Goal: Task Accomplishment & Management: Complete application form

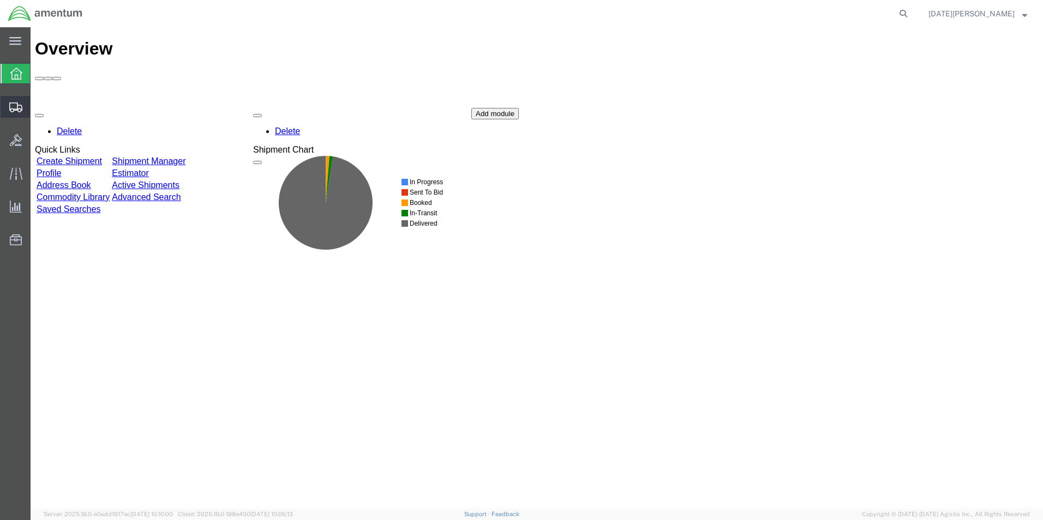
click at [0, 0] on span "Create from Template" at bounding box center [0, 0] width 0 height 0
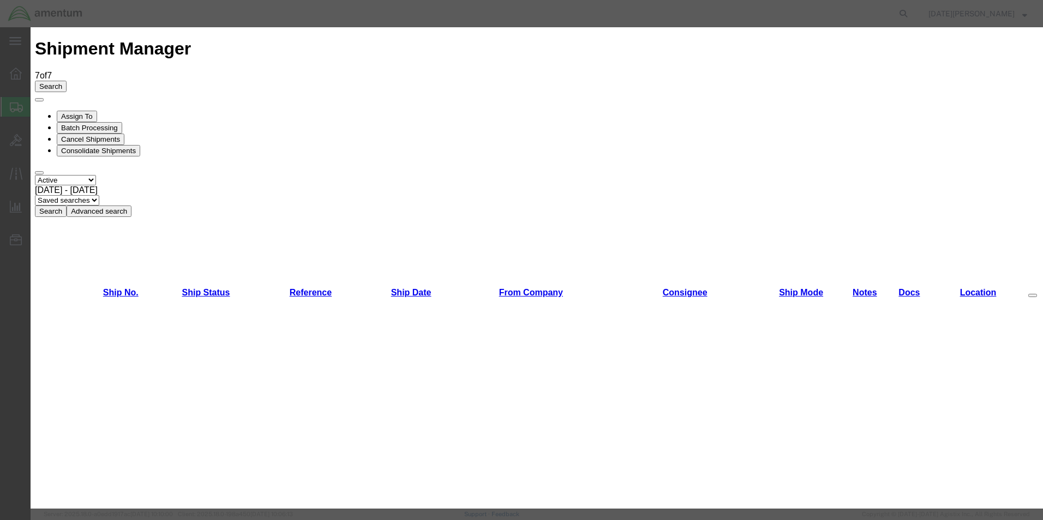
scroll to position [655, 0]
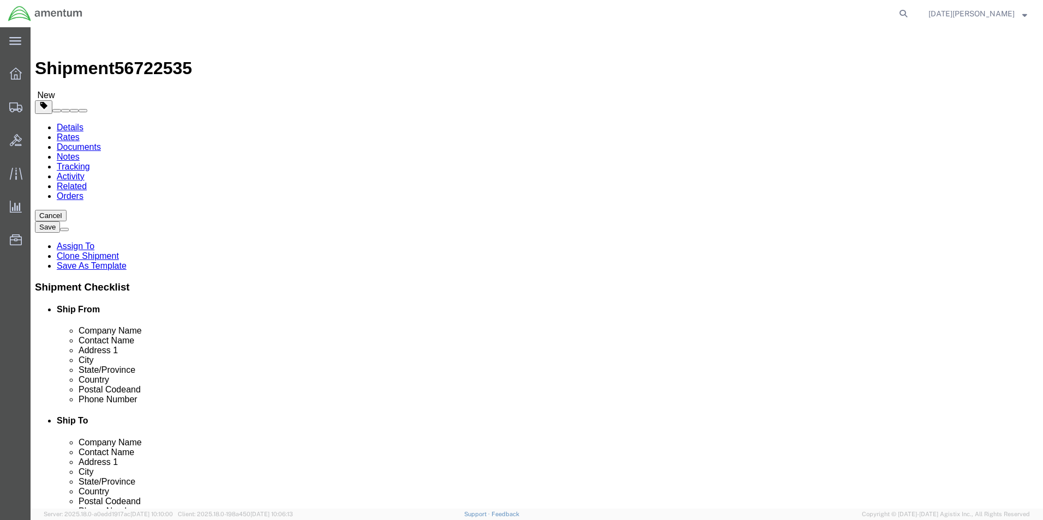
select select "49939"
select select "49949"
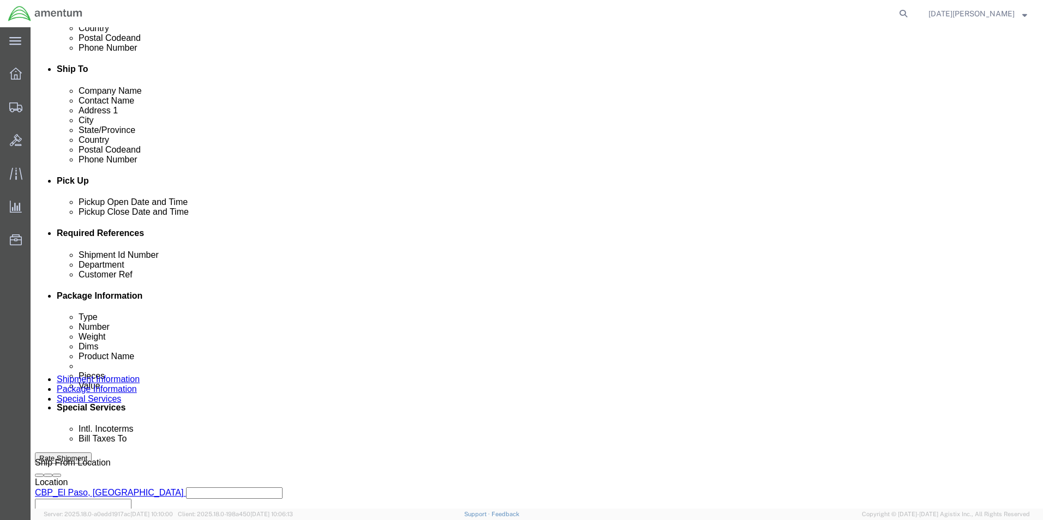
scroll to position [436, 0]
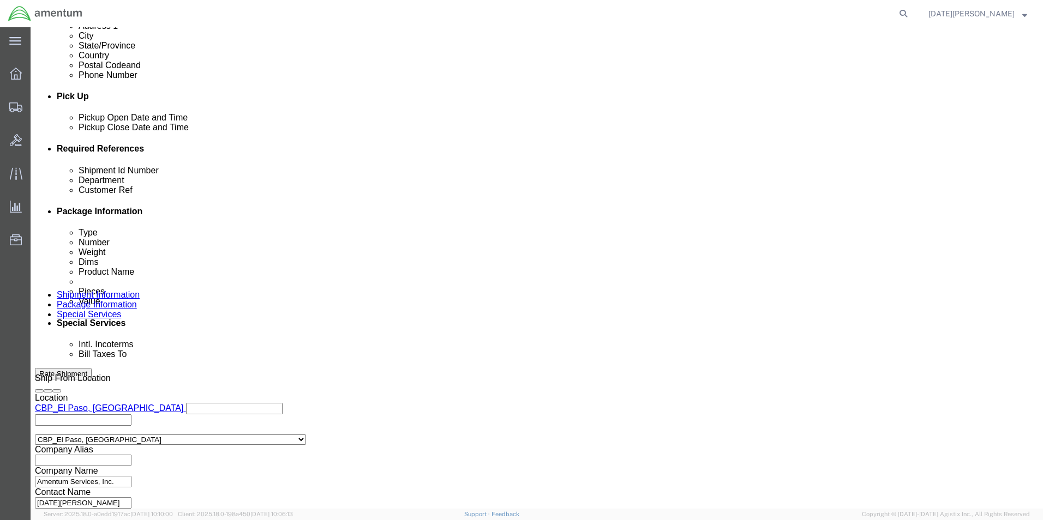
click input "USAGE#"
drag, startPoint x: 213, startPoint y: 235, endPoint x: 124, endPoint y: 242, distance: 89.7
click div "Shipment Id Number MULTIPLE USAGE#"
type input "MULTIPLE USAGE#"
paste input "MULTIPLE"
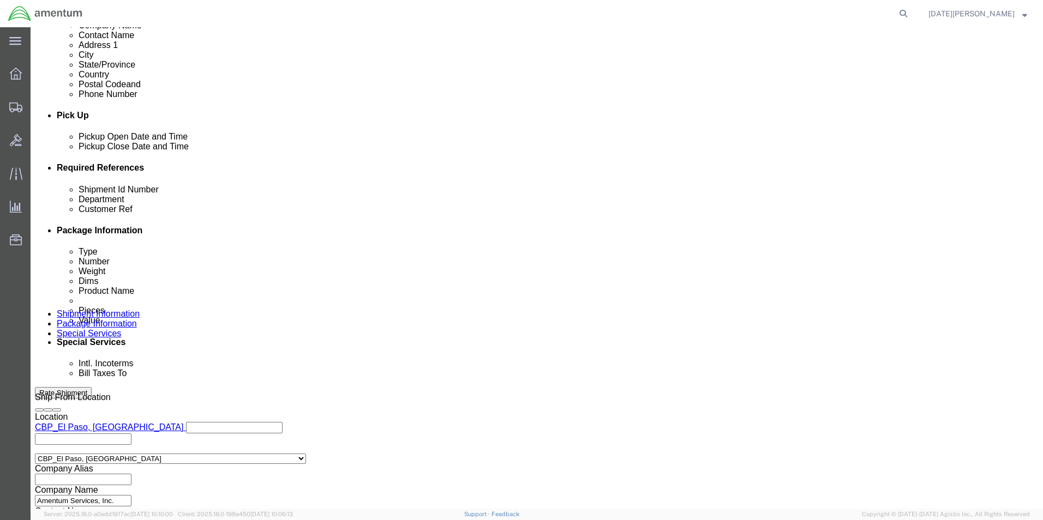
scroll to position [455, 0]
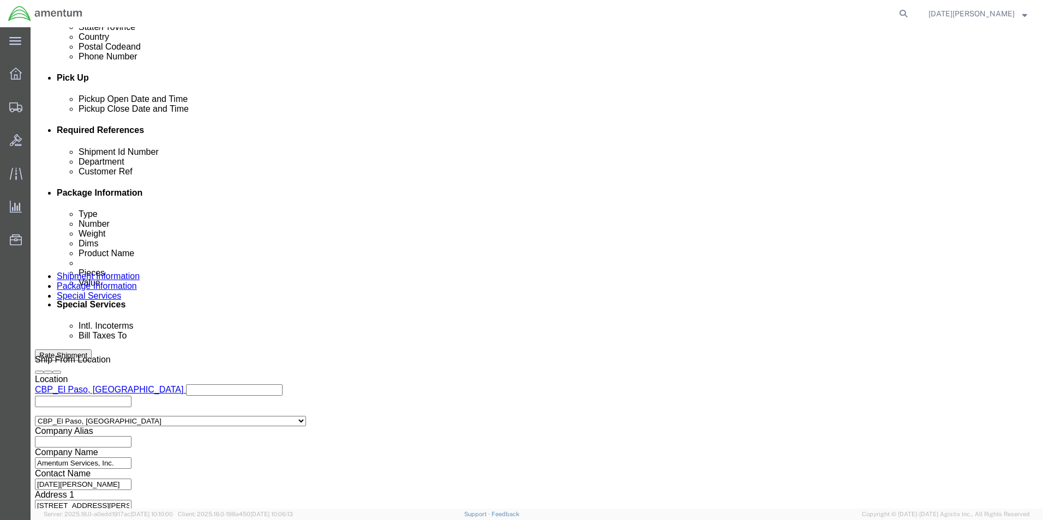
type input "MULTIPLE USAGE#"
click button "Continue"
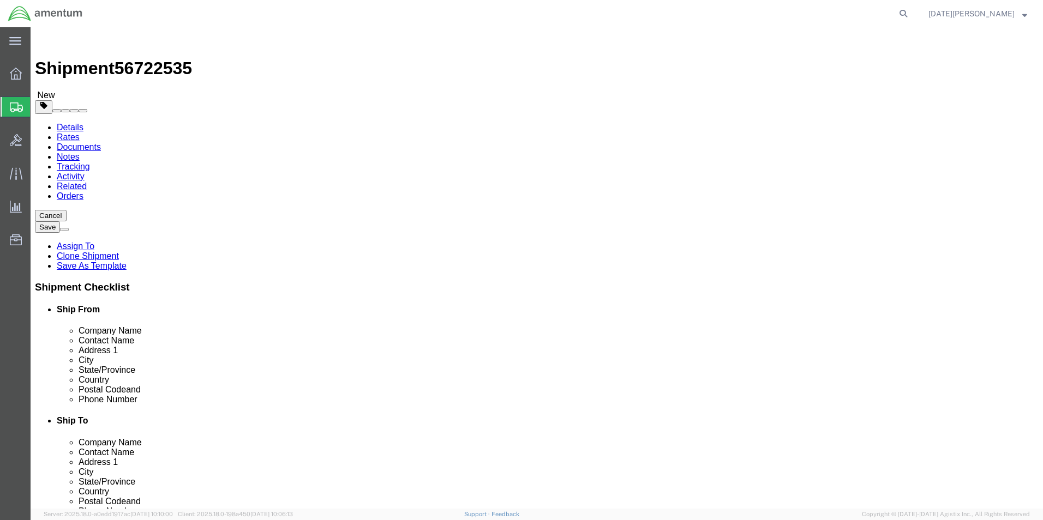
click input "8.00"
click input "1"
type input "14"
type input "11"
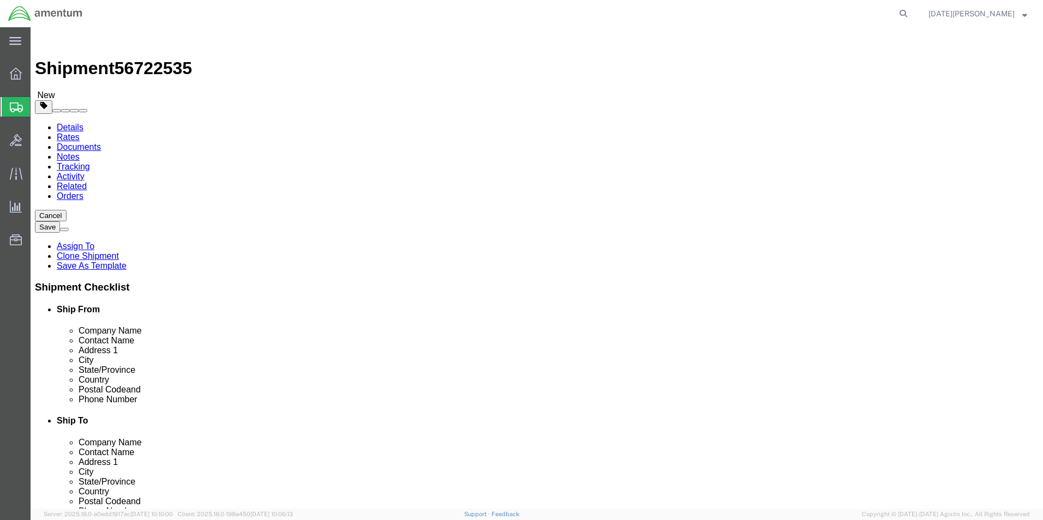
type input "9.5"
click dd "60.00 USD"
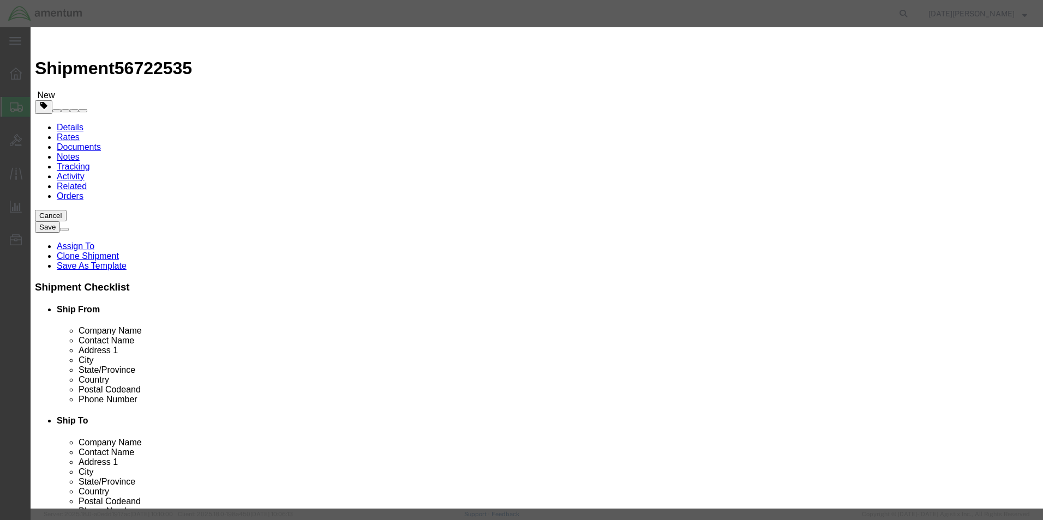
click input "PAINT BRUSHES"
drag, startPoint x: 391, startPoint y: 83, endPoint x: 310, endPoint y: 85, distance: 80.7
click div "PAINT BRUSHES"
type input "A/C PARTS"
drag, startPoint x: 344, startPoint y: 105, endPoint x: 315, endPoint y: 110, distance: 29.3
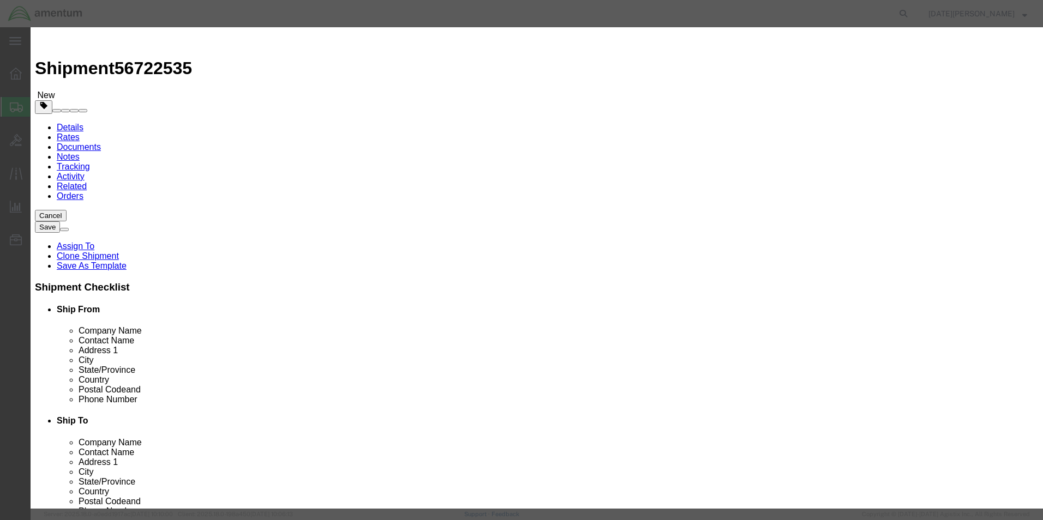
click div "12.00"
type input "3"
drag, startPoint x: 332, startPoint y: 125, endPoint x: 302, endPoint y: 128, distance: 30.7
click div "Total Value 15 Select ADP AED AFN ALL AMD AOA ARS ATS AUD AWG AZN BAM BBD BDT B…"
type input "200.00"
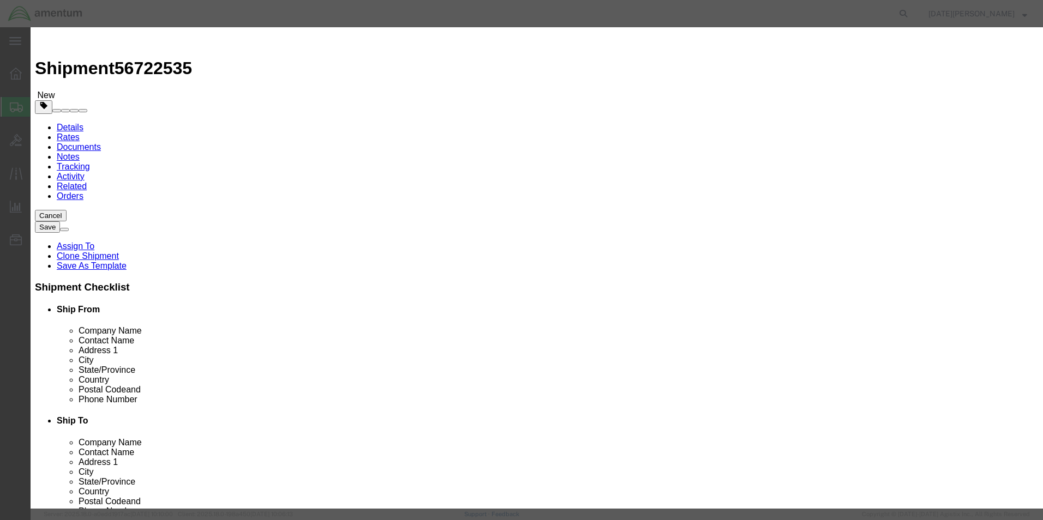
click button "Save & Close"
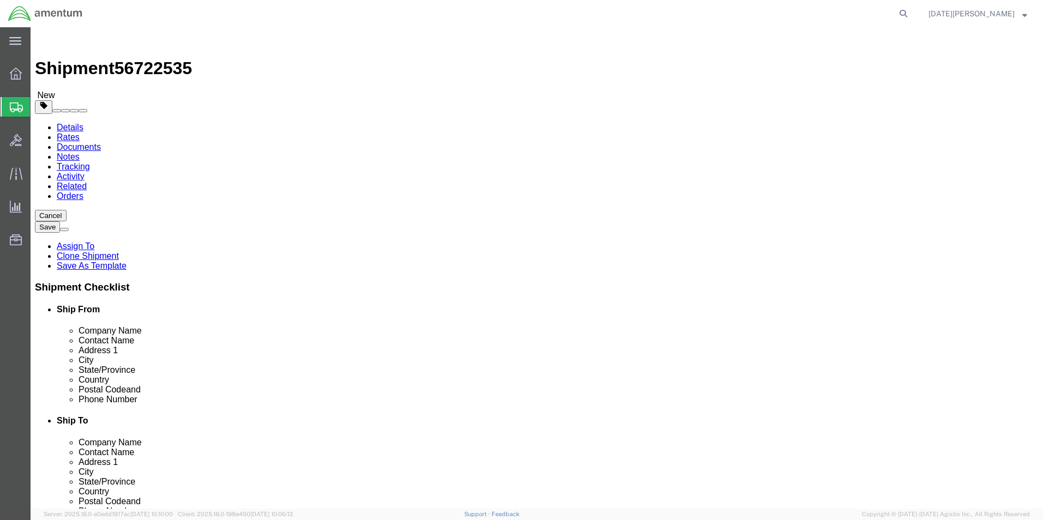
click button "Rate Shipment"
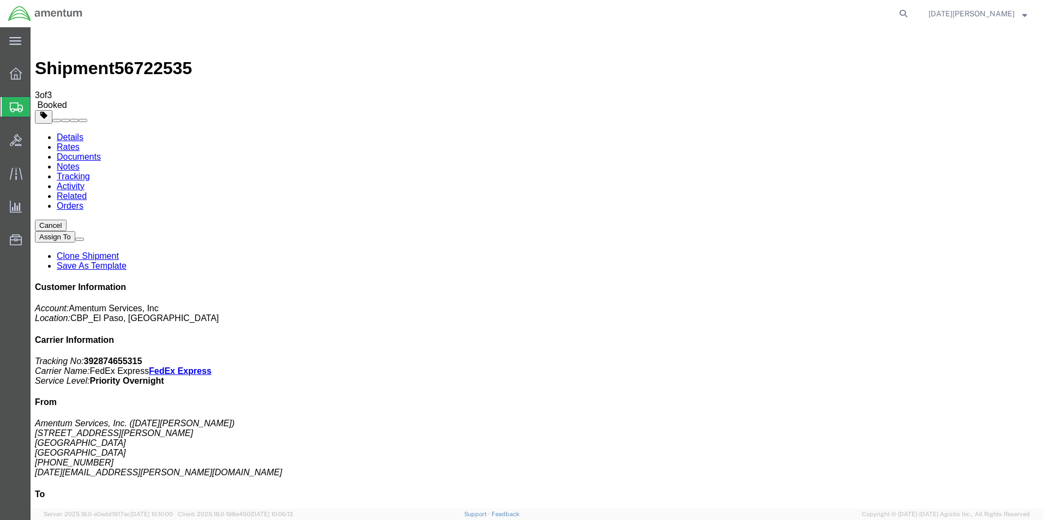
click at [0, 0] on span "Create from Template" at bounding box center [0, 0] width 0 height 0
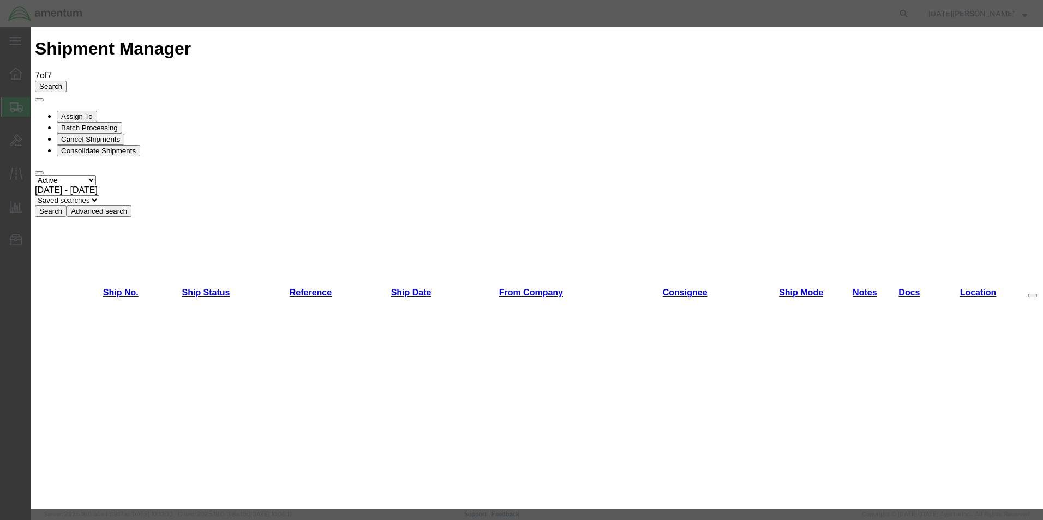
scroll to position [655, 0]
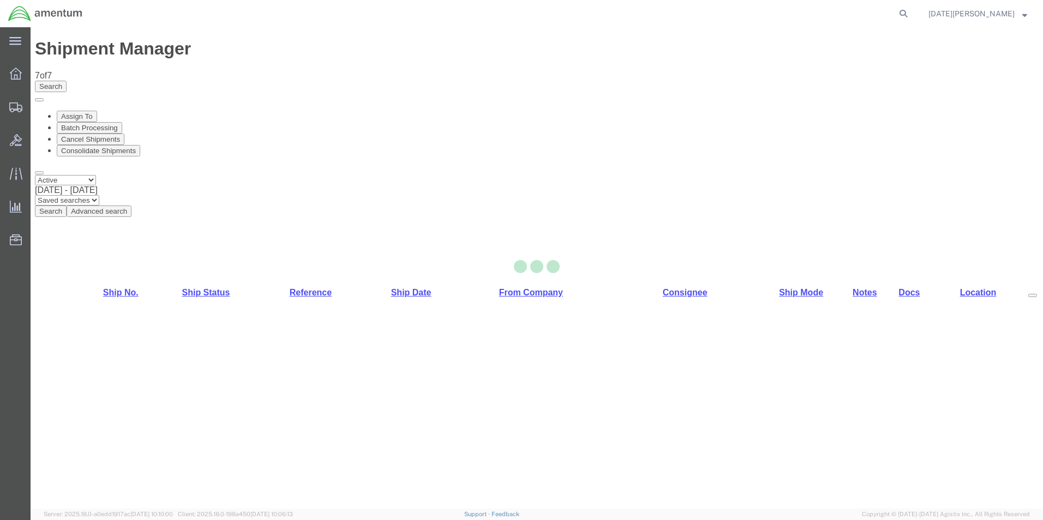
select select "49939"
select select "49951"
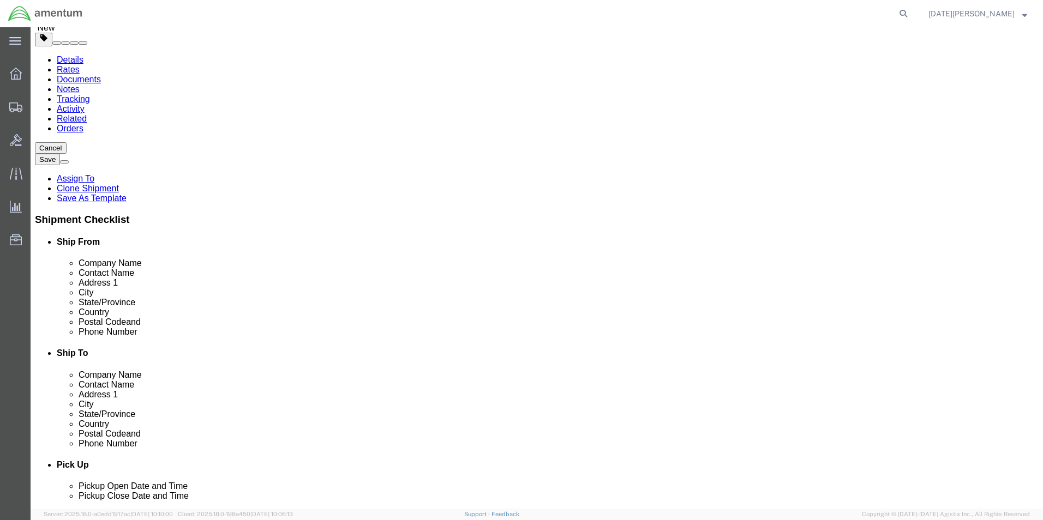
scroll to position [273, 0]
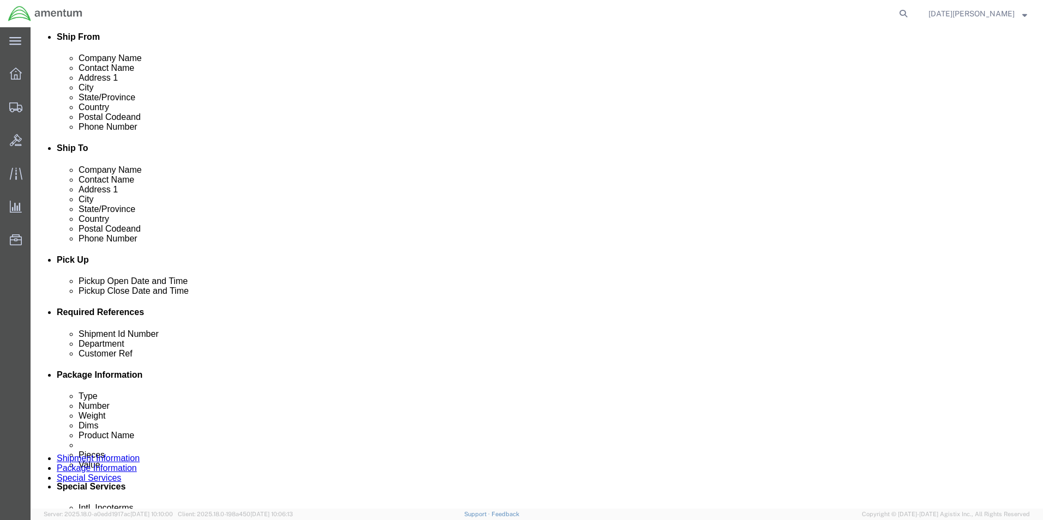
click input "USAGE#"
type input "USAGE#328776"
click input "USAGE#"
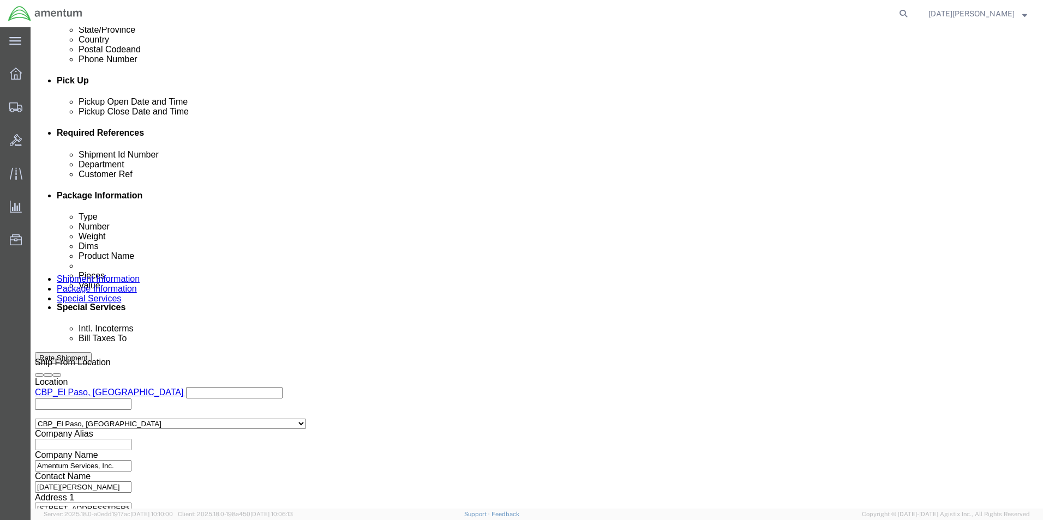
scroll to position [455, 0]
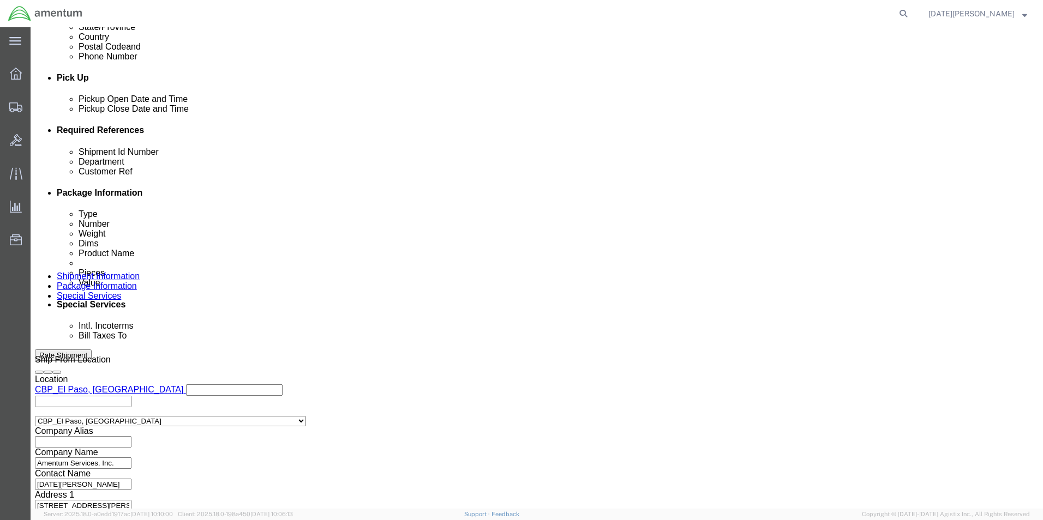
type input "USAGE#328776"
click button "Continue"
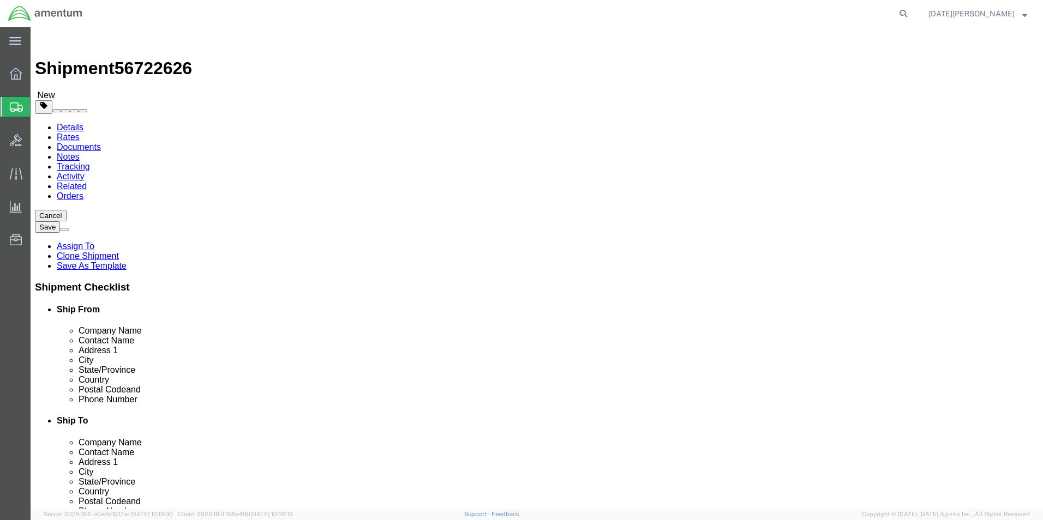
click select "Select Bale(s) Basket(s) Bolt(s) Bottle(s) Buckets Bulk Bundle(s) Can(s) Cardbo…"
select select "MBX"
click select "Select Bale(s) Basket(s) Bolt(s) Bottle(s) Buckets Bulk Bundle(s) Can(s) Cardbo…"
type input "13.00"
type input "11.50"
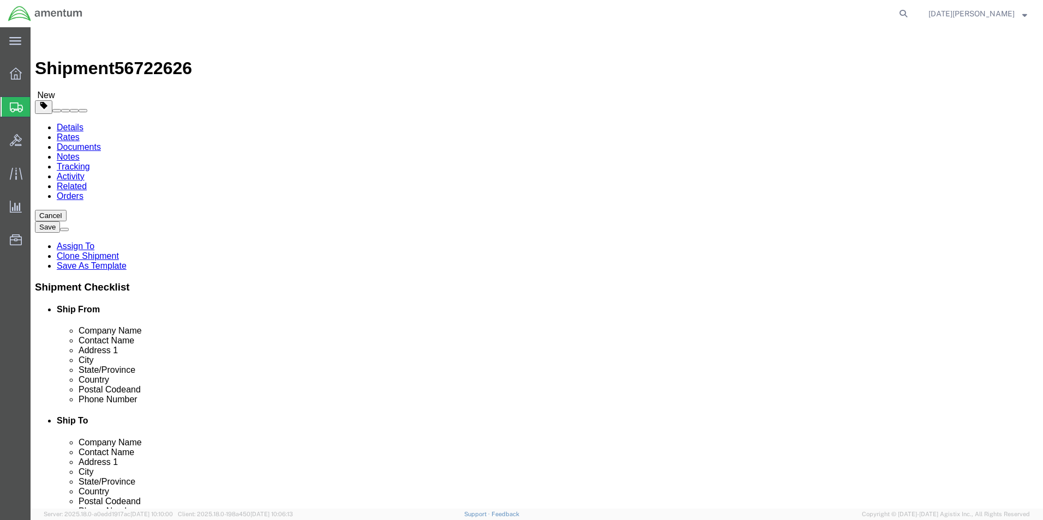
type input "2.50"
drag, startPoint x: 175, startPoint y: 250, endPoint x: 149, endPoint y: 258, distance: 26.7
click input "2.50"
type input "2.00"
click div "Package Content # 1 1 x Medium Box Package Type Select Bale(s) Basket(s) Bolt(s…"
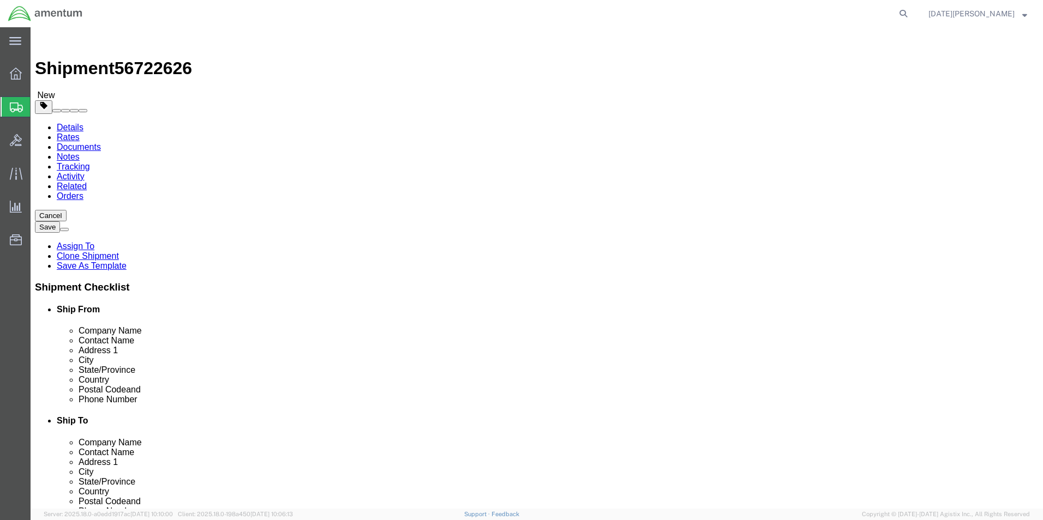
click dd "12.00 Each"
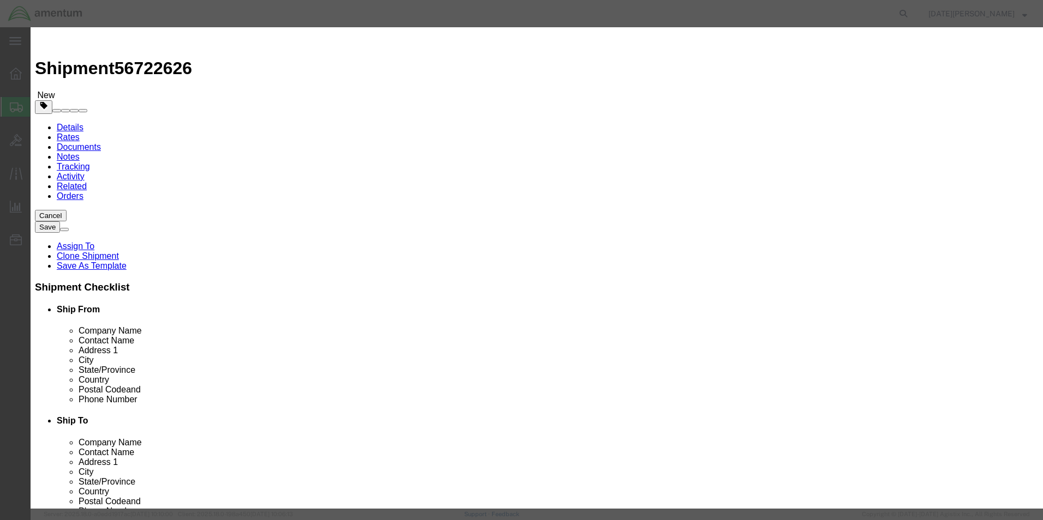
click input "PAINT BRUSHES"
click div "Commodity library"
click div "Commodity library Product Name PAINT BRUSHES Pieces 12.00 Select Bag Barrels 10…"
click input "PAINT BRUSHES"
type input "P"
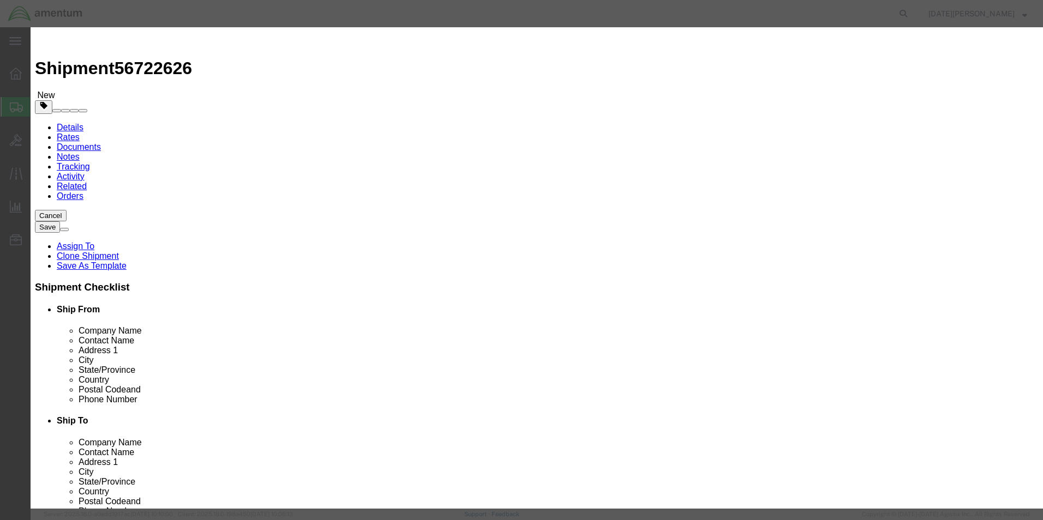
type input "LEAD IGNITER"
type input "1"
type input "5"
click div "Commodity library"
click button "Save & Close"
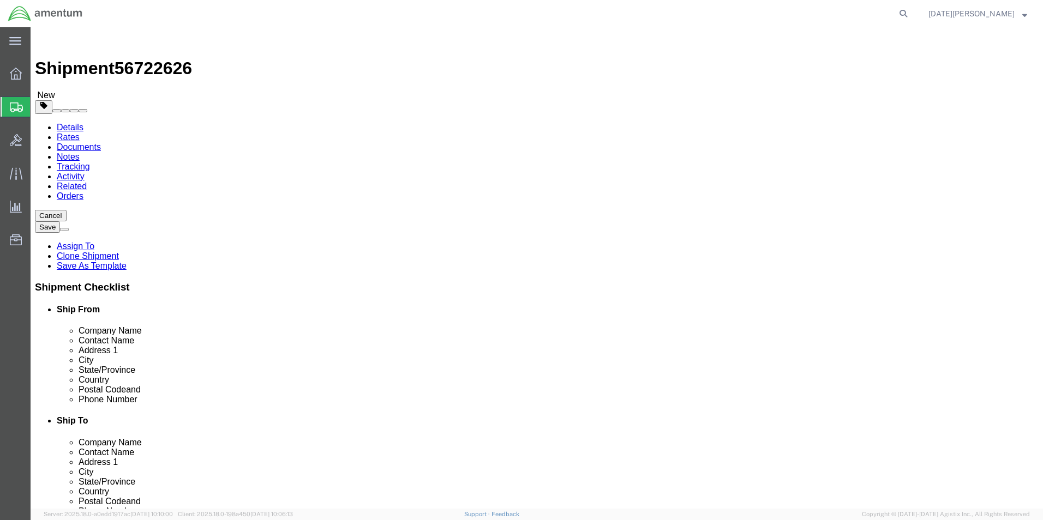
click button "Rate Shipment"
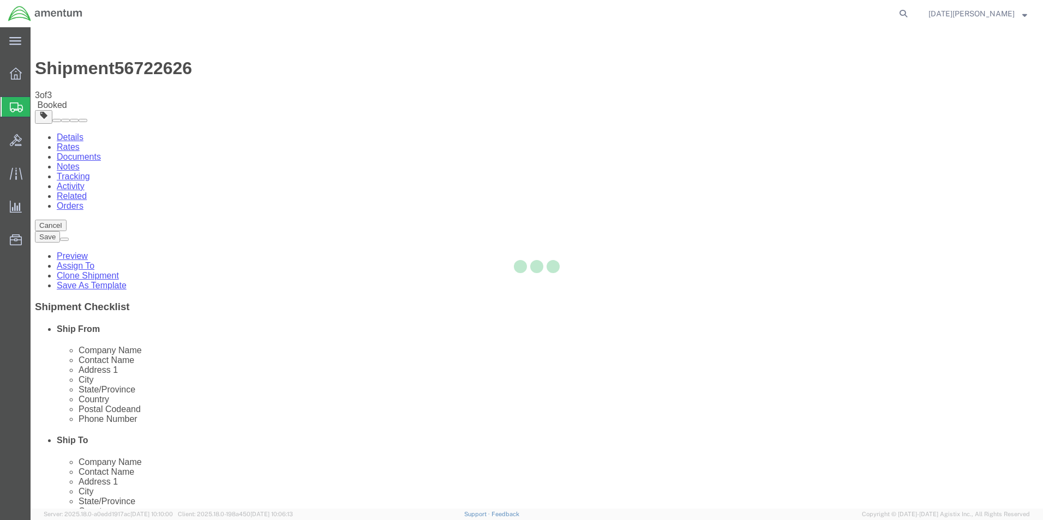
click at [455, 196] on div at bounding box center [537, 268] width 1012 height 482
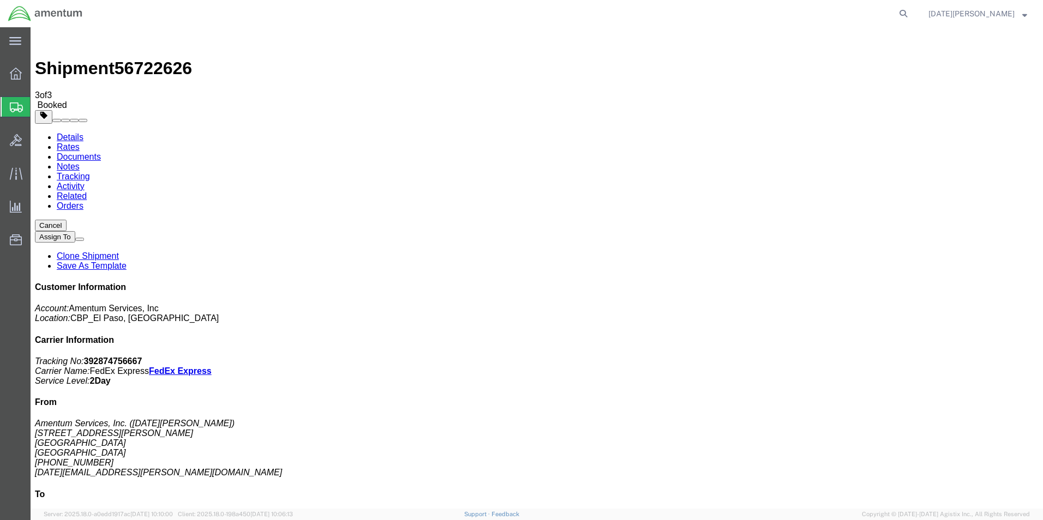
click at [0, 0] on span "Create from Template" at bounding box center [0, 0] width 0 height 0
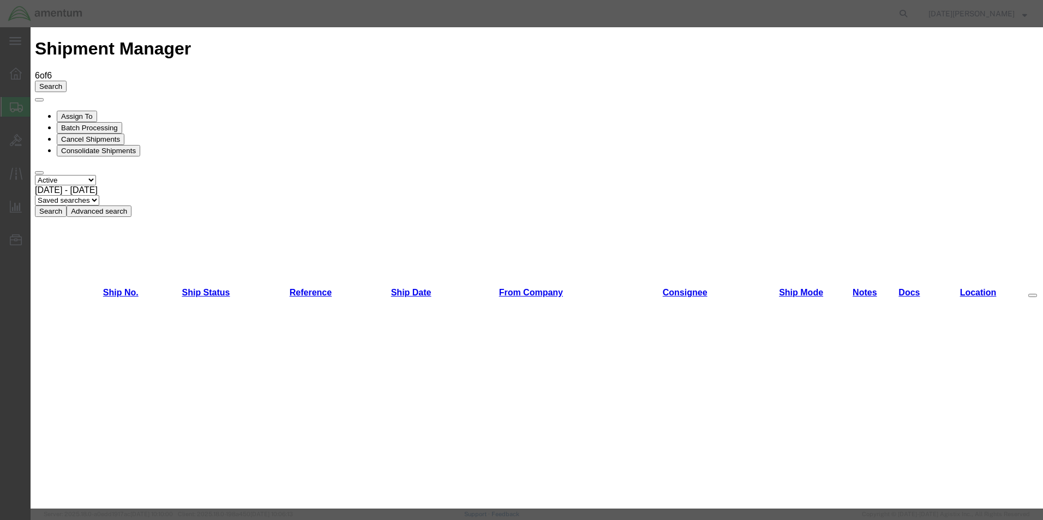
scroll to position [545, 0]
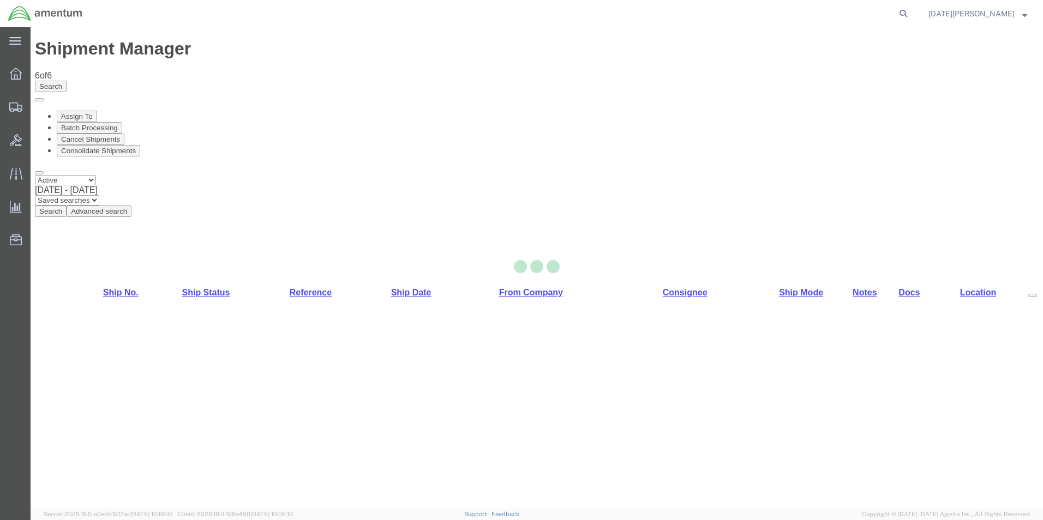
select select "49939"
select select "49945"
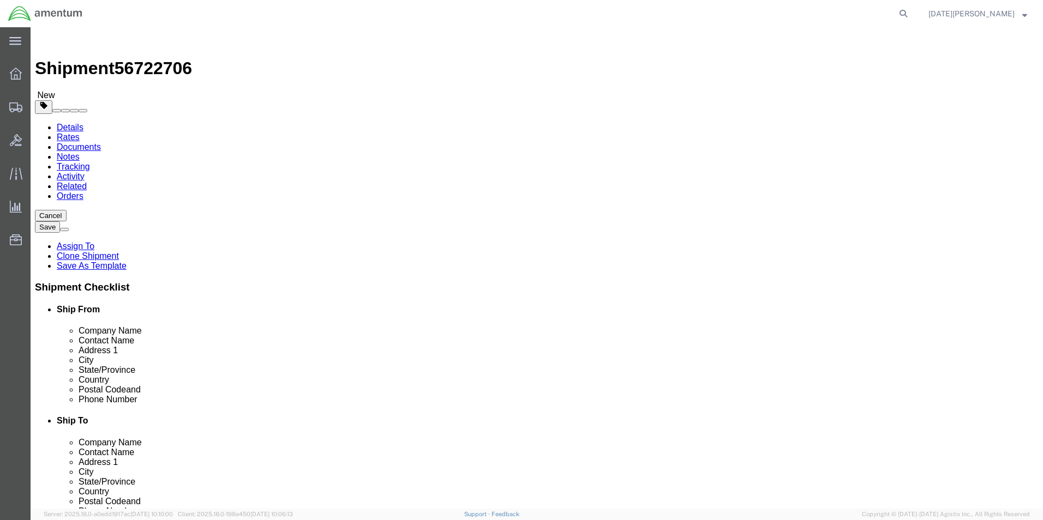
drag, startPoint x: 633, startPoint y: 219, endPoint x: 533, endPoint y: 243, distance: 102.8
click div "Location [GEOGRAPHIC_DATA], [GEOGRAPHIC_DATA] Select My Profile Location [PHONE…"
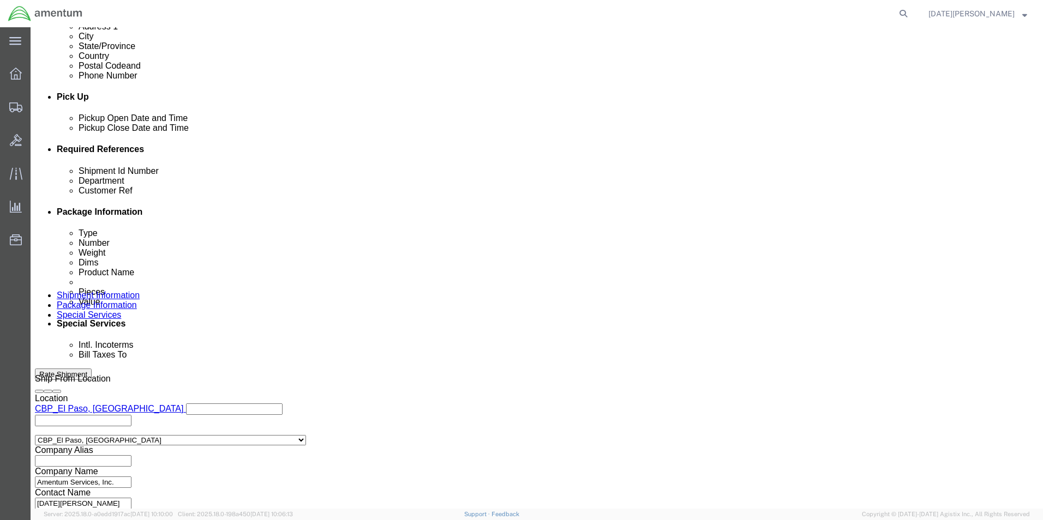
scroll to position [436, 0]
type input "SUPPLY DEPARTMENT"
click input "text"
type input "USAGE# 328773 / 328750"
paste input "USAGE# 328773 / 328750"
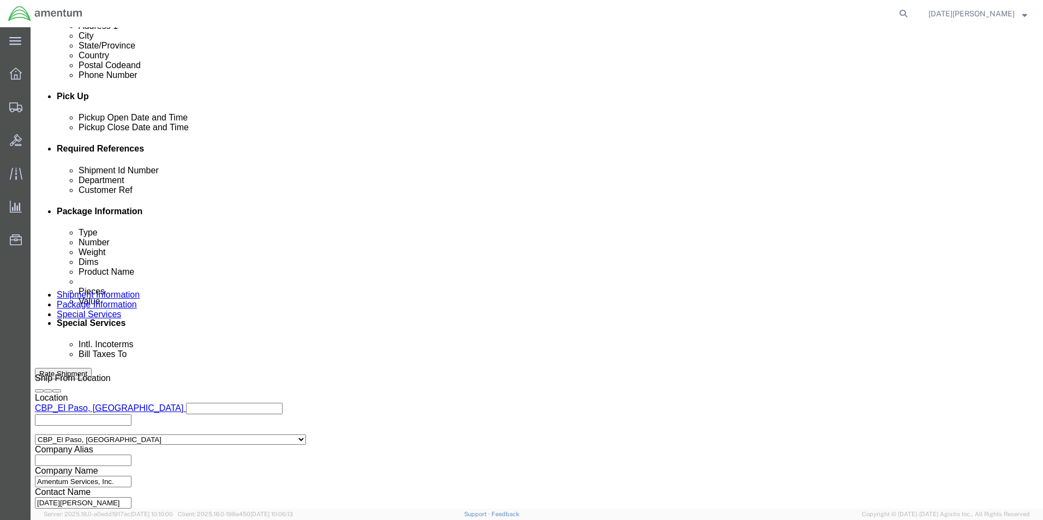
type input "USAGE# 328773 / 328750"
type input "CBP"
click button "Continue"
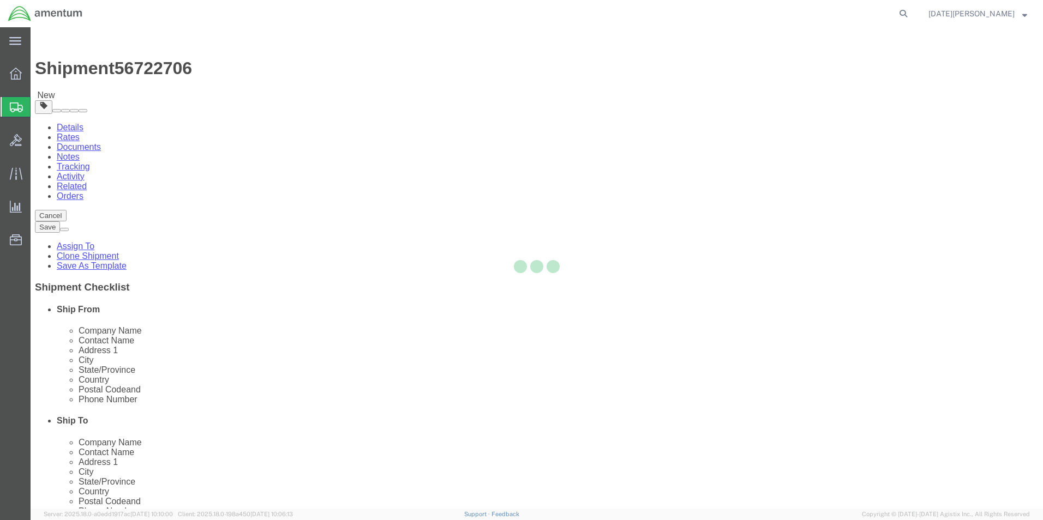
select select "YRPK"
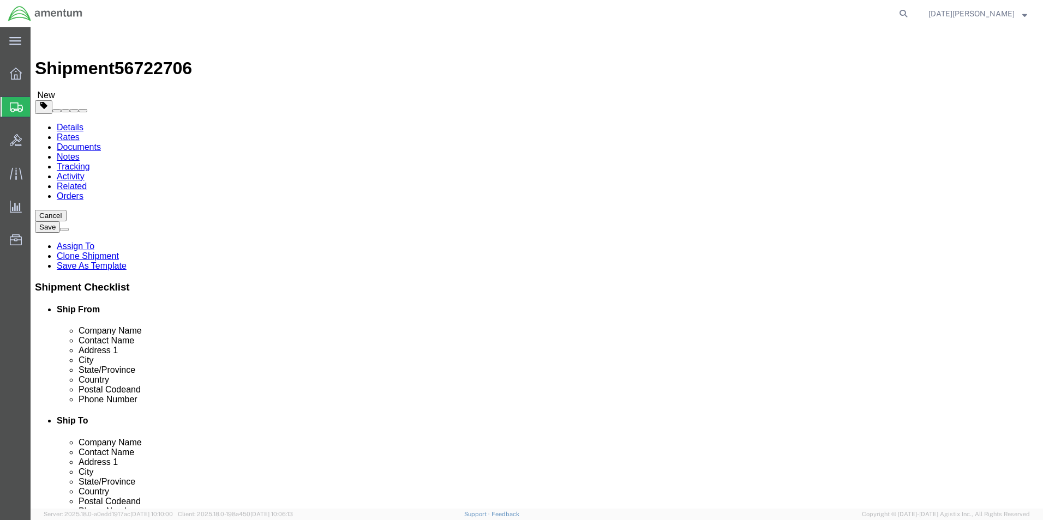
click select "Select Bale(s) Basket(s) Bolt(s) Bottle(s) Buckets Bulk Bundle(s) Can(s) Cardbo…"
click input "text"
type input "8"
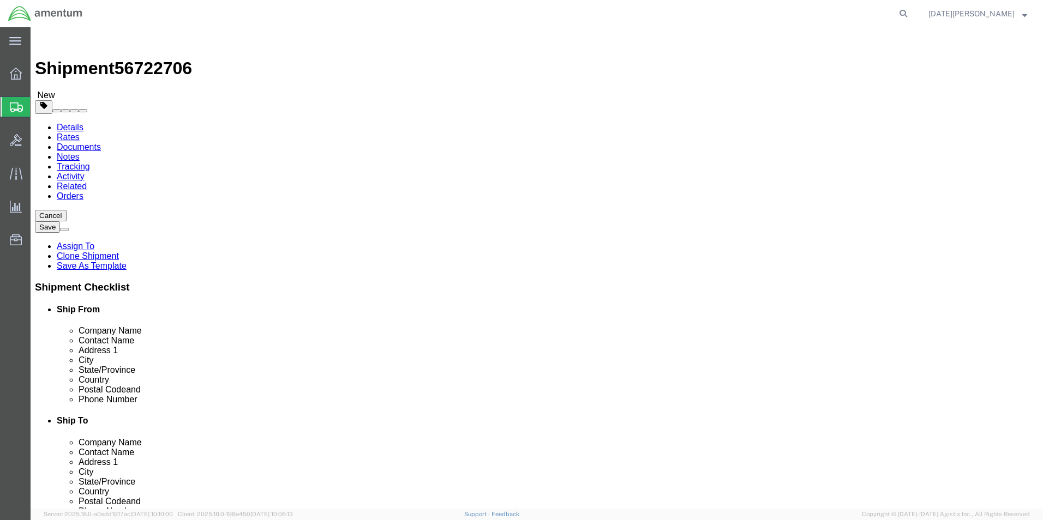
type input "6"
type input "2.00"
click div "Package Content # 1 x Package Type Select Bale(s) Basket(s) Bolt(s) Bottle(s) B…"
click span
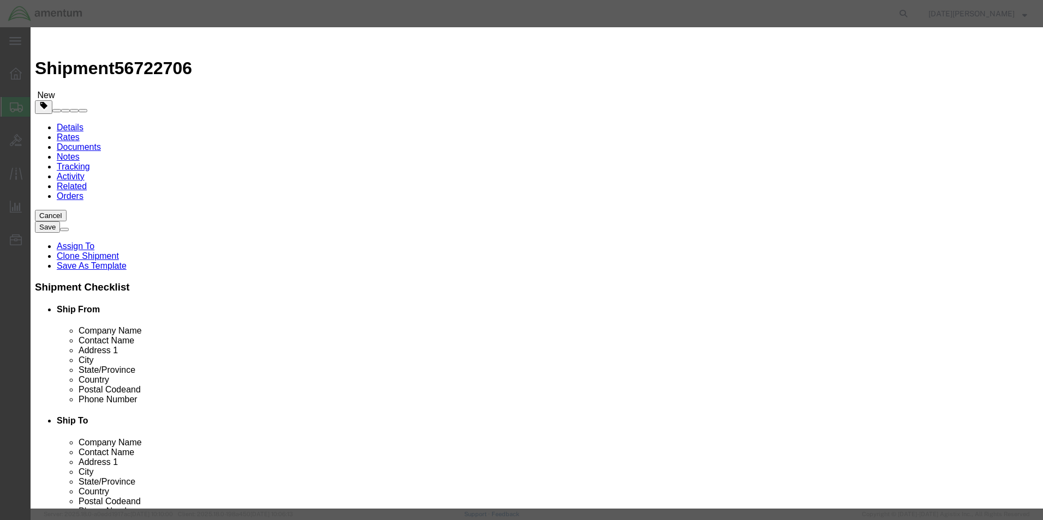
click input "text"
type input "A/C PARTS"
select select "US"
click input "0"
type input "2"
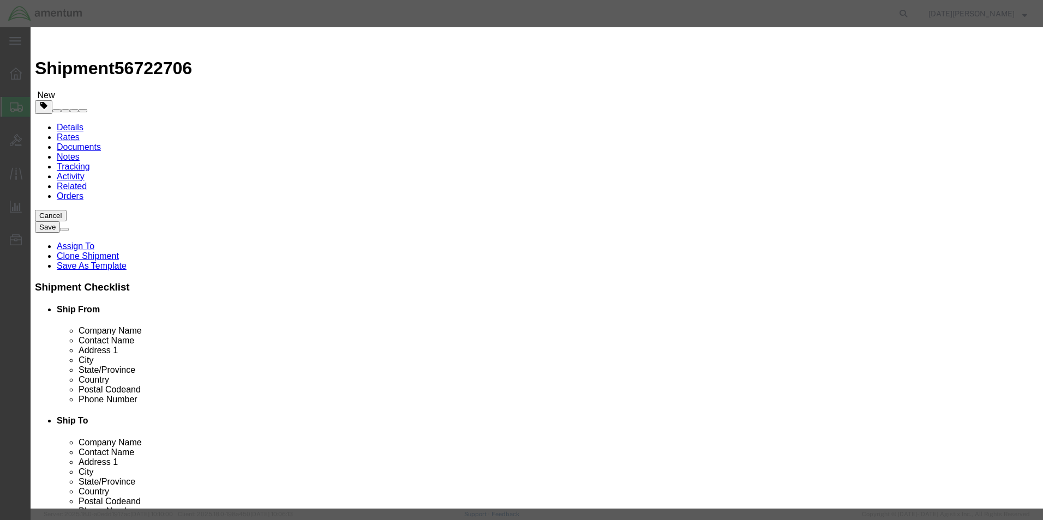
type input "3"
click input "text"
type input "3"
type input "500.00"
click button "Save & Close"
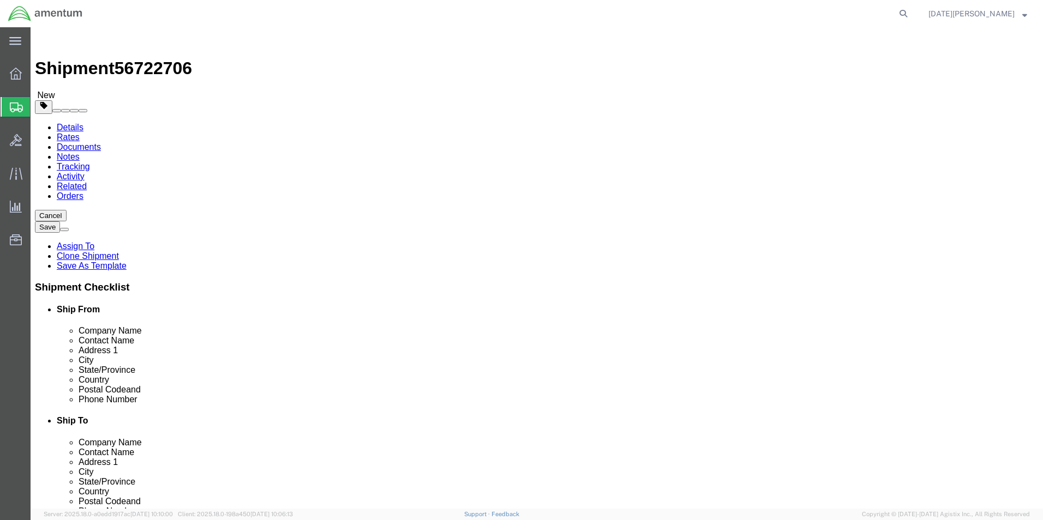
click button "Rate Shipment"
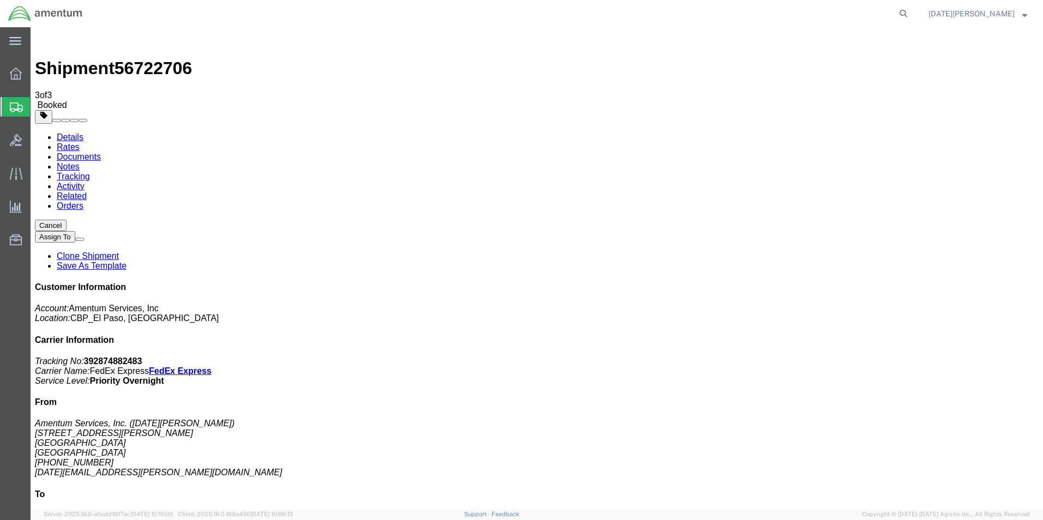
click at [0, 0] on span "Create from Template" at bounding box center [0, 0] width 0 height 0
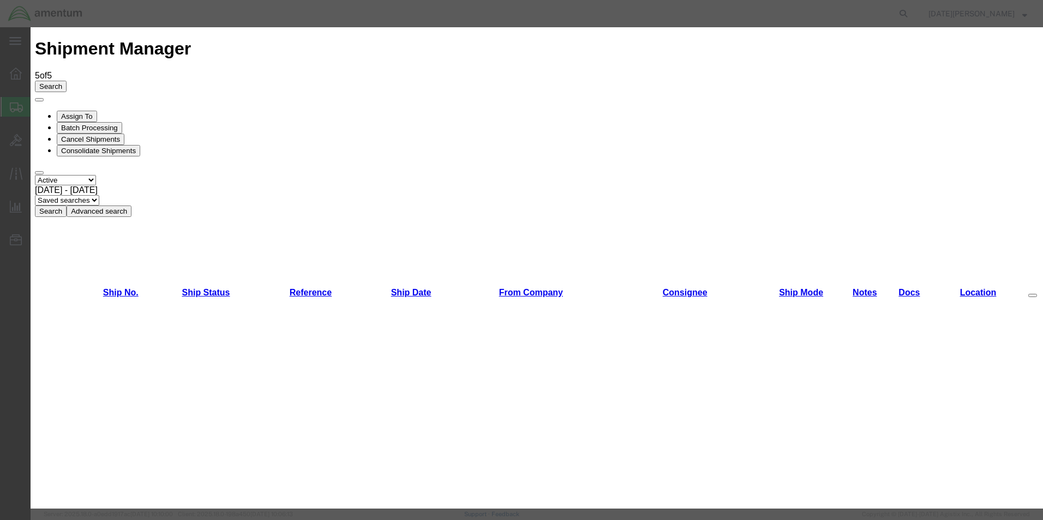
scroll to position [491, 0]
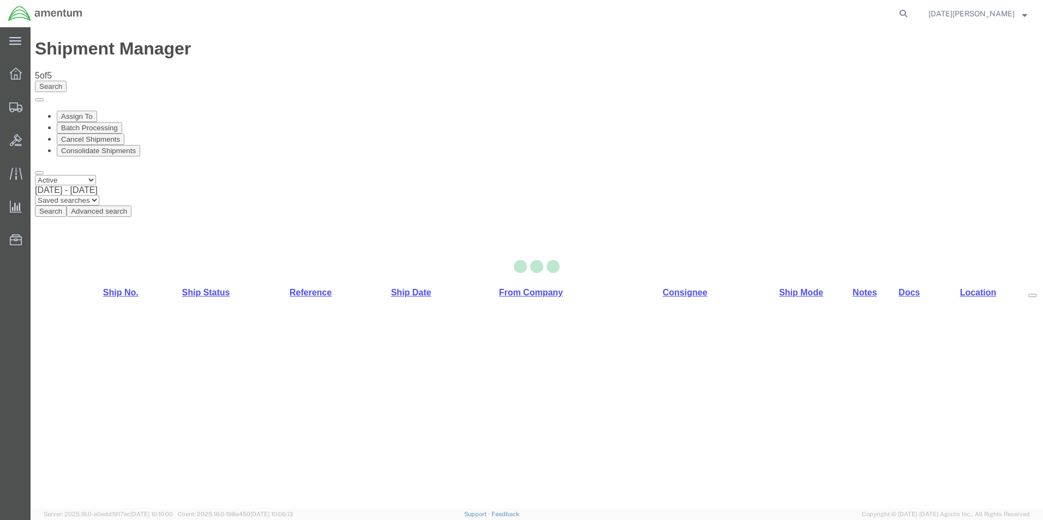
select select "49939"
select select "49927"
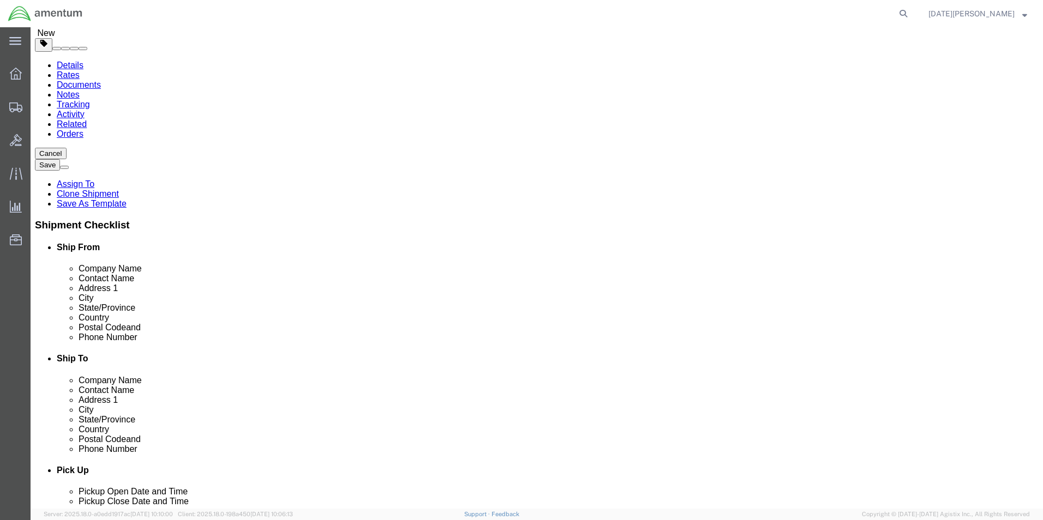
scroll to position [273, 0]
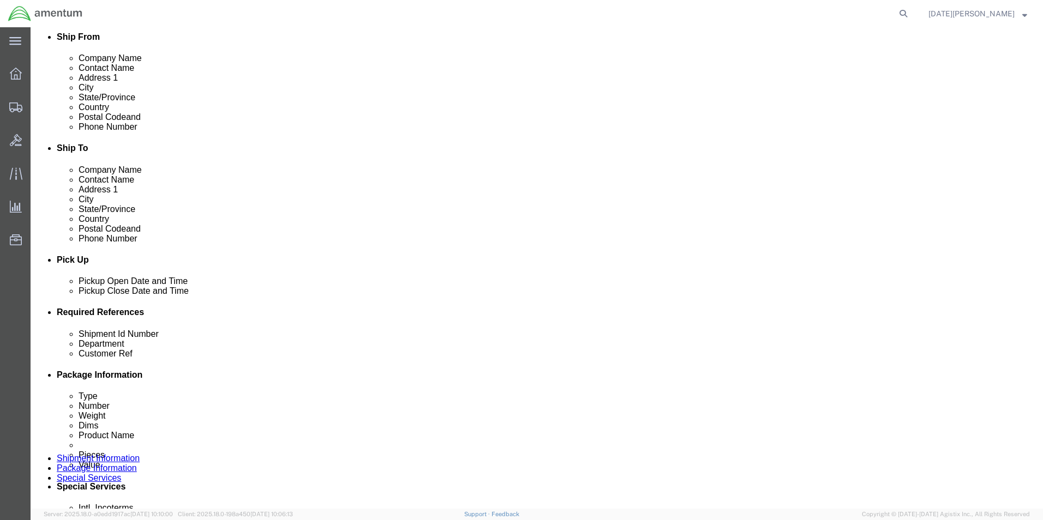
click input "text"
type input "USAGE# 328808 / 328781"
type input "CBP"
paste input "USAGE# 328808 / 328781"
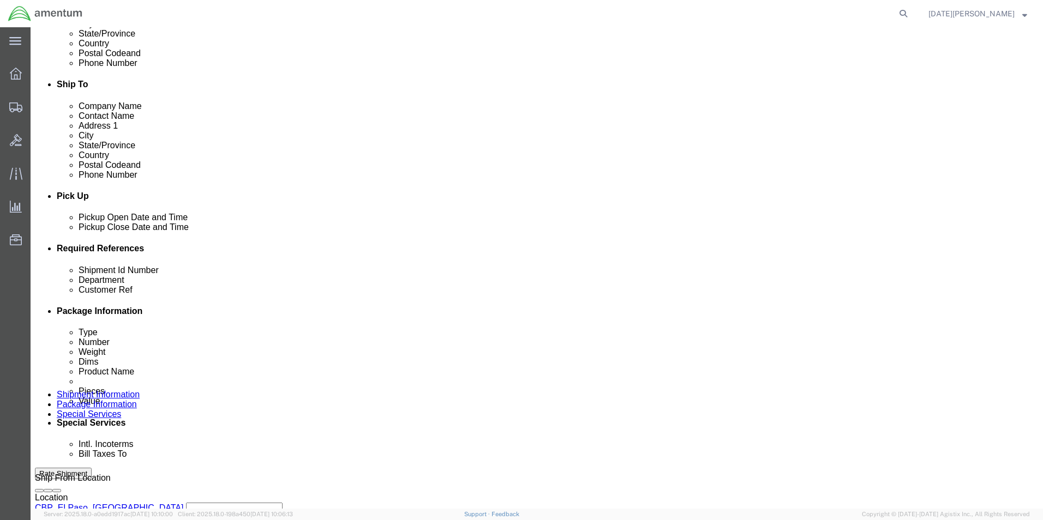
scroll to position [455, 0]
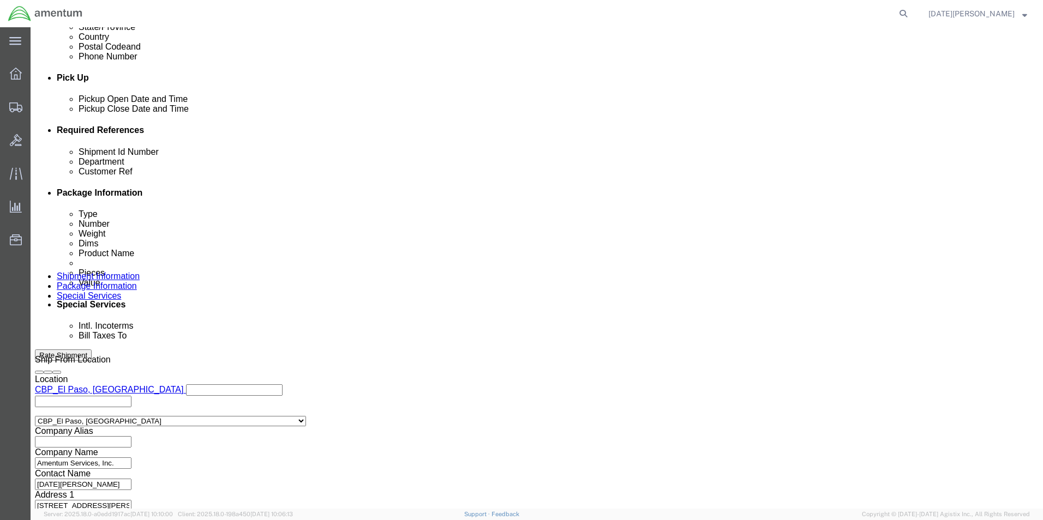
type input "USAGE# 328808 / 328781"
click button "Continue"
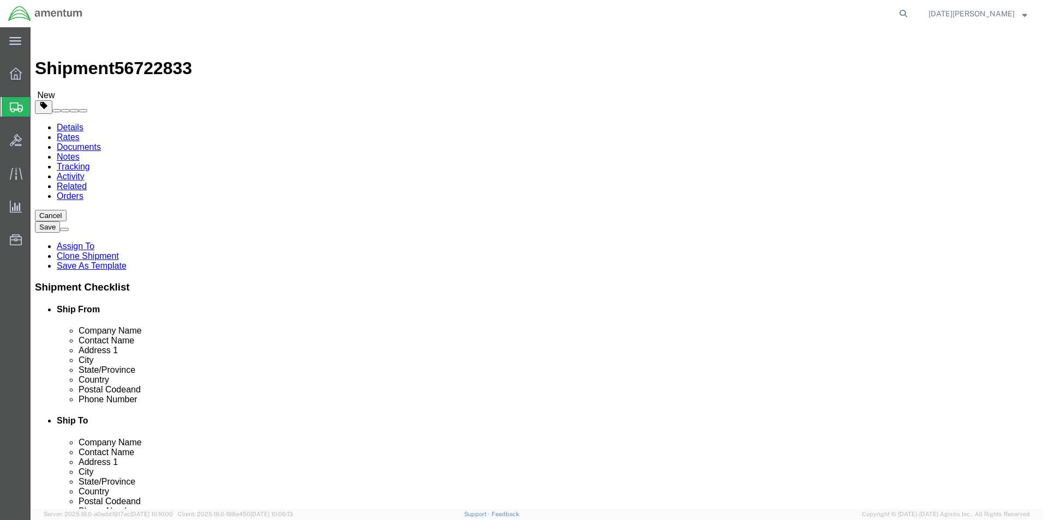
click select "Select Bale(s) Basket(s) Bolt(s) Bottle(s) Buckets Bulk Bundle(s) Can(s) Cardbo…"
select select "PAK"
click select "Select Bale(s) Basket(s) Bolt(s) Bottle(s) Buckets Bulk Bundle(s) Can(s) Cardbo…"
type input "10.25"
type input "12.75"
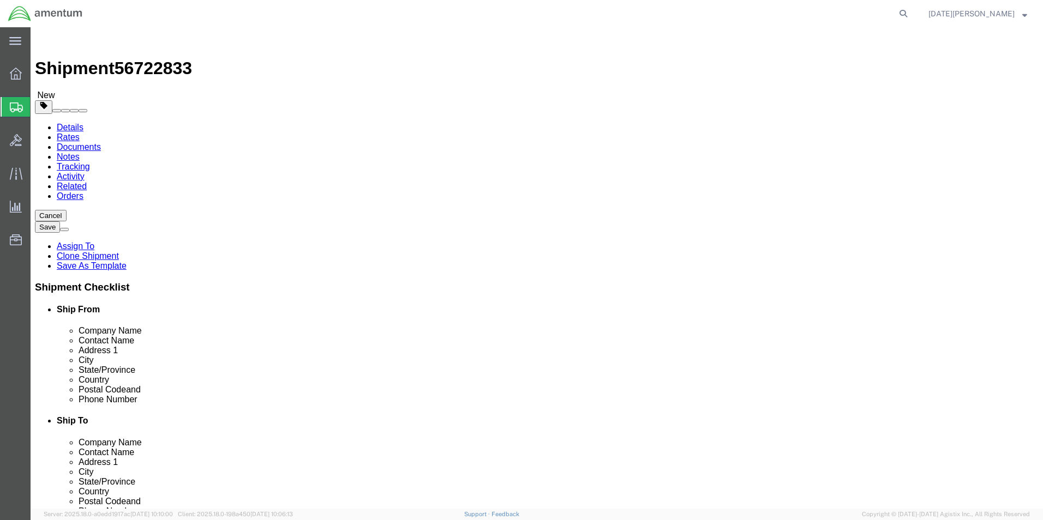
type input "1.00"
click input "0.00"
type input "0"
type input "1.00"
click span
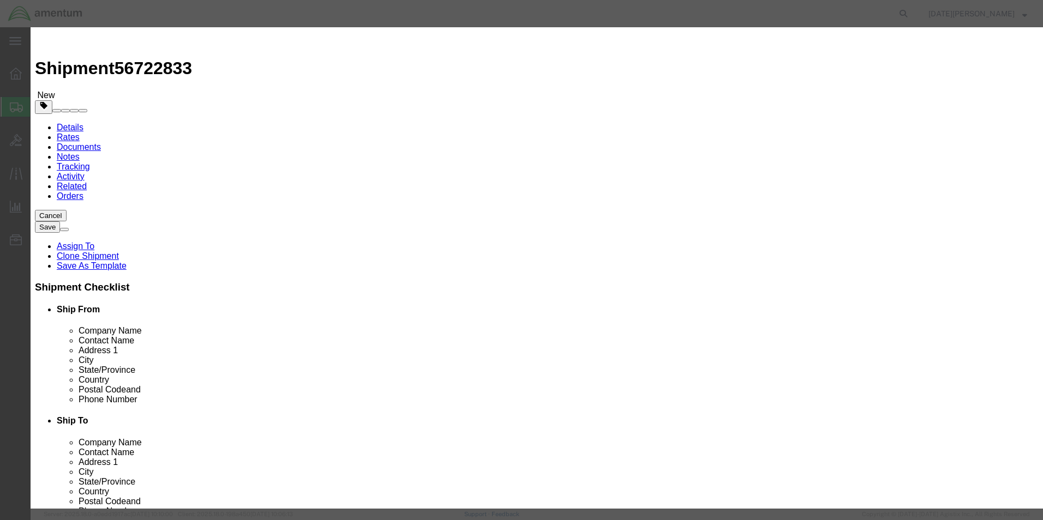
click input "text"
type input "A/C PARTS"
type input "500.00"
click input "0"
type input "4"
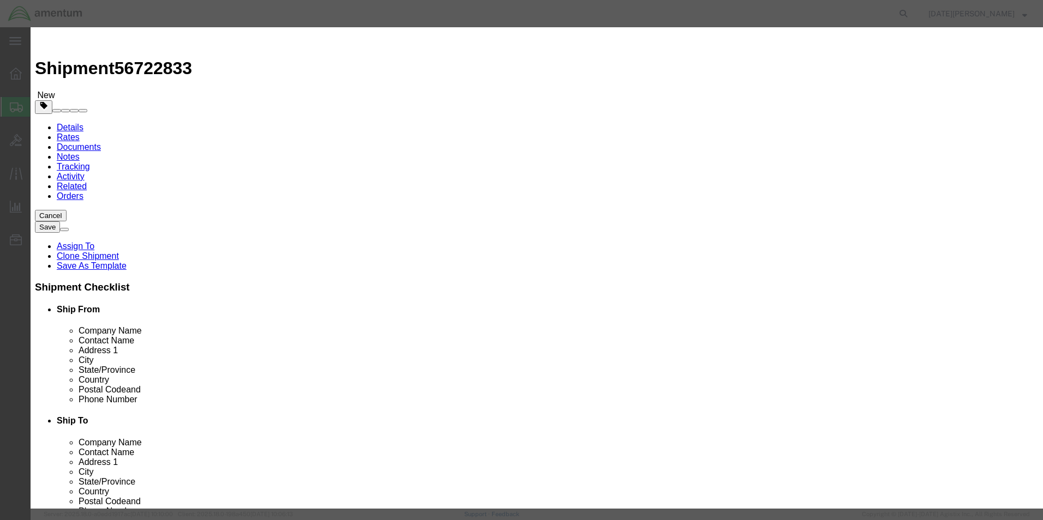
drag, startPoint x: 350, startPoint y: 130, endPoint x: 320, endPoint y: 135, distance: 30.0
click div "Product Name A/C PARTS Pieces 4 Select Bag Barrels 100Board Feet Bottle Box Bli…"
type input "2"
type input "100.00"
click button "Save & Close"
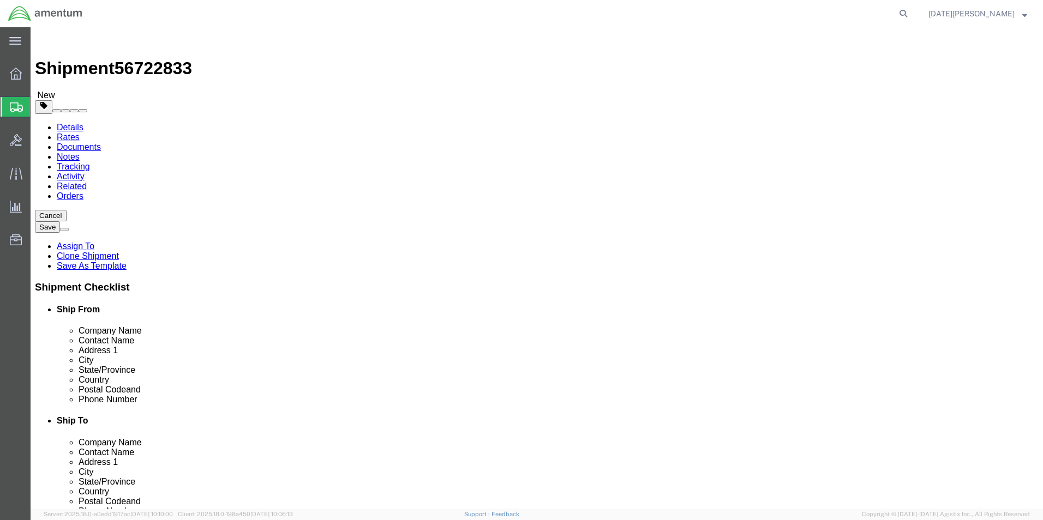
click button "Rate Shipment"
